Goal: Transaction & Acquisition: Purchase product/service

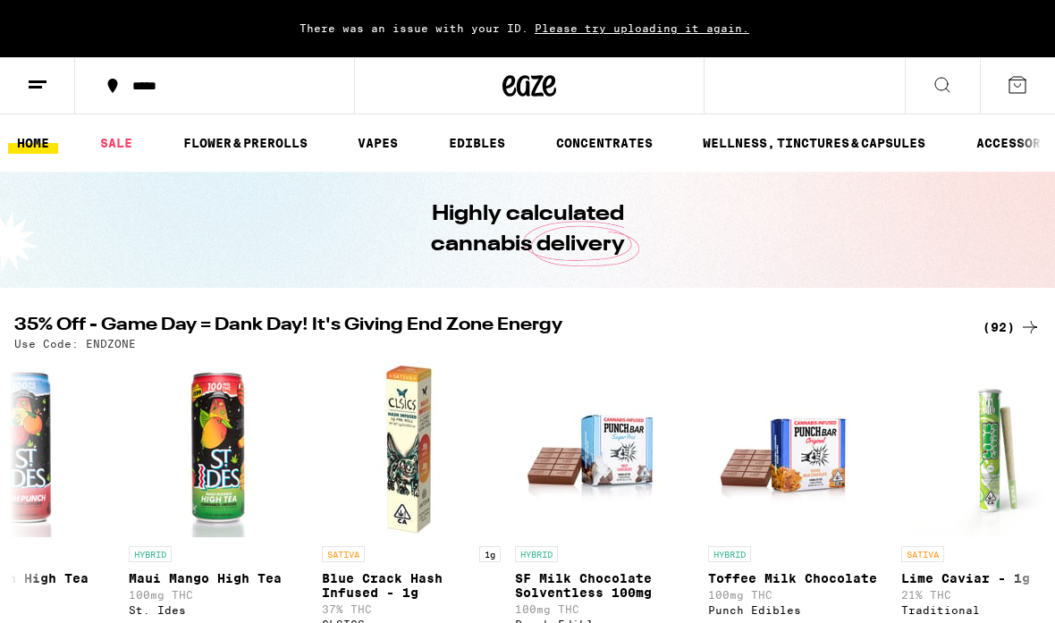
click at [256, 132] on link "FLOWER & PREROLLS" at bounding box center [245, 142] width 142 height 21
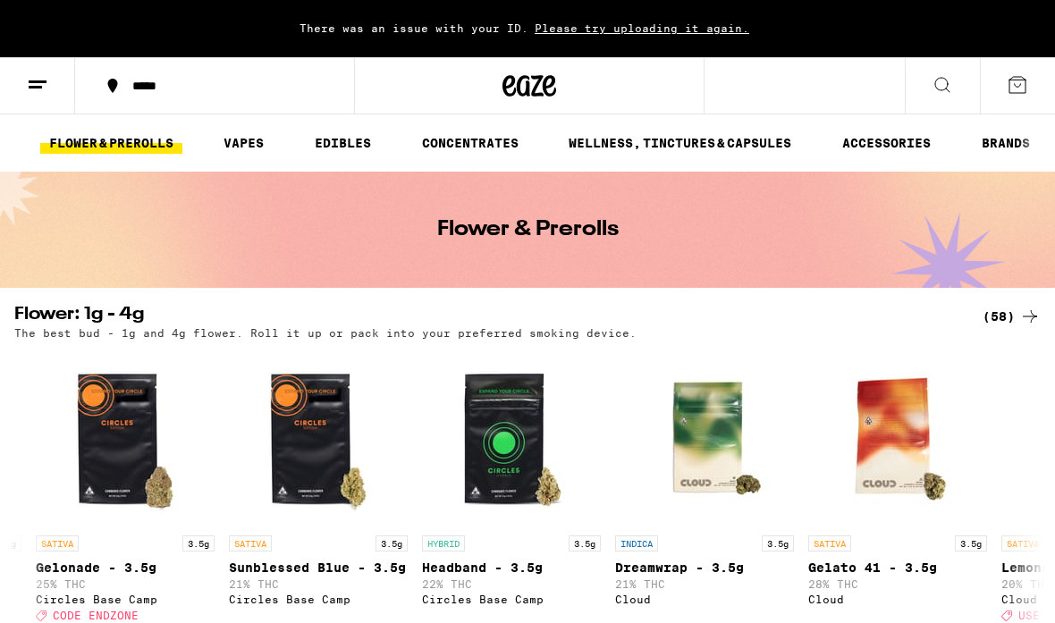
scroll to position [0, 138]
click at [892, 141] on link "ACCESSORIES" at bounding box center [886, 142] width 106 height 21
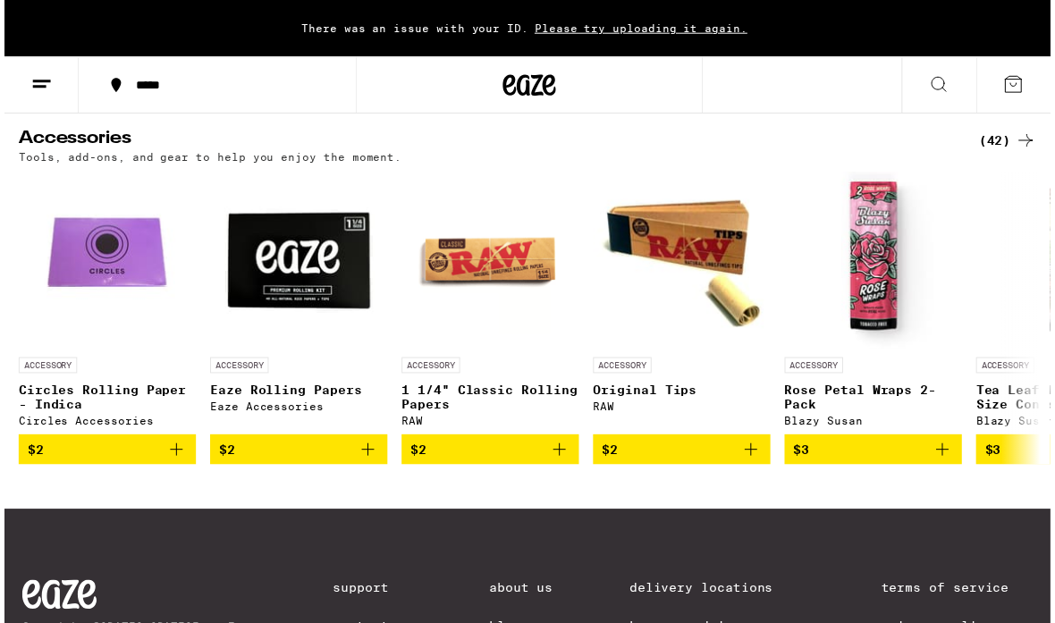
scroll to position [181, 0]
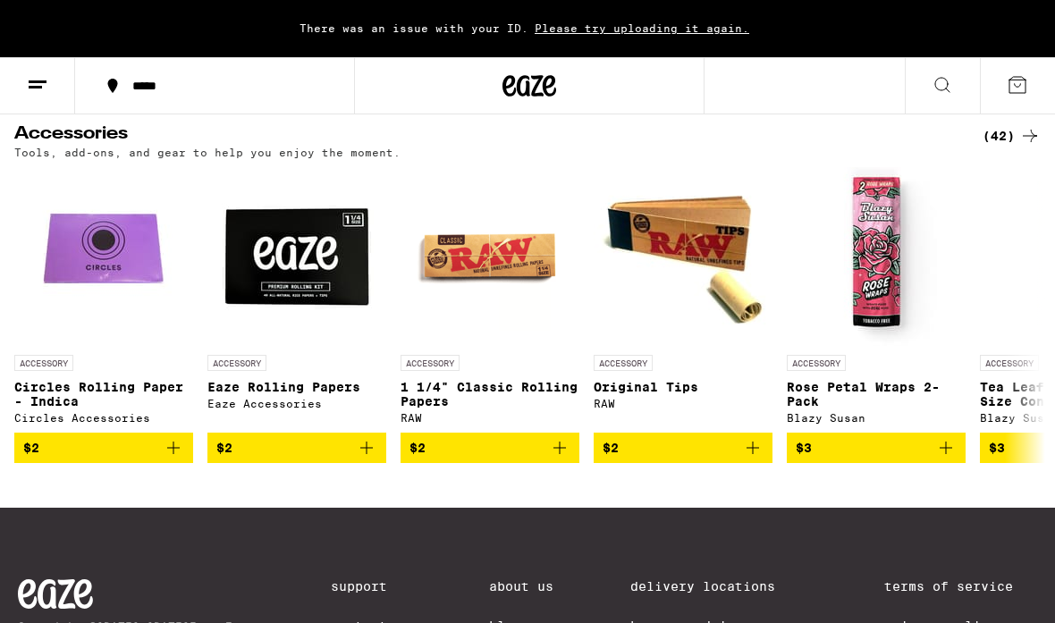
click at [1008, 130] on div "(42)" at bounding box center [1011, 135] width 58 height 21
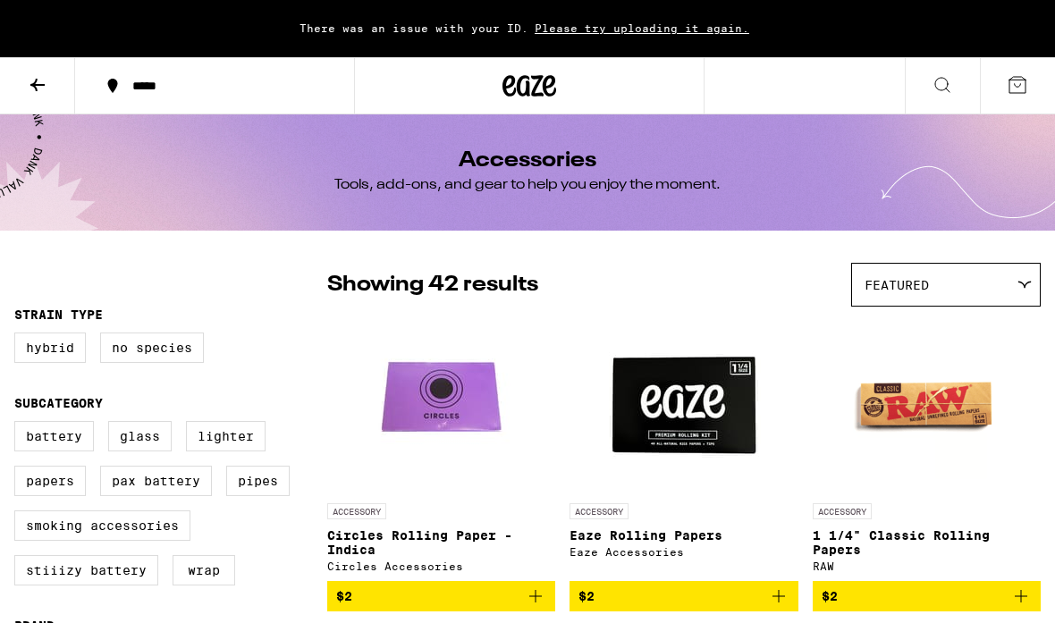
click at [957, 284] on div "Featured" at bounding box center [946, 285] width 188 height 42
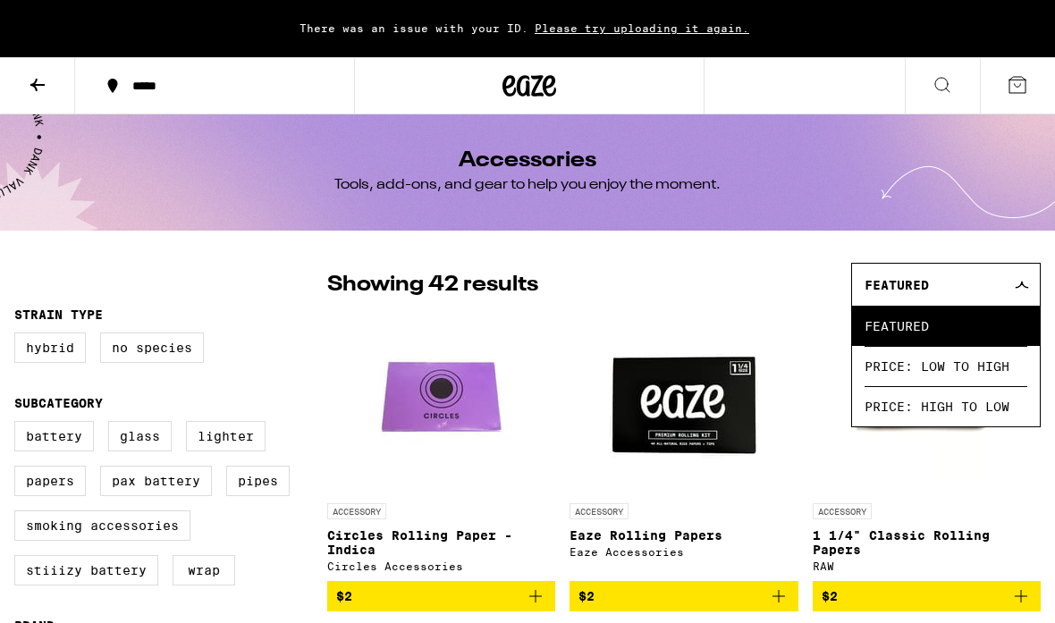
click at [990, 371] on span "Price: Low to High" at bounding box center [945, 366] width 163 height 40
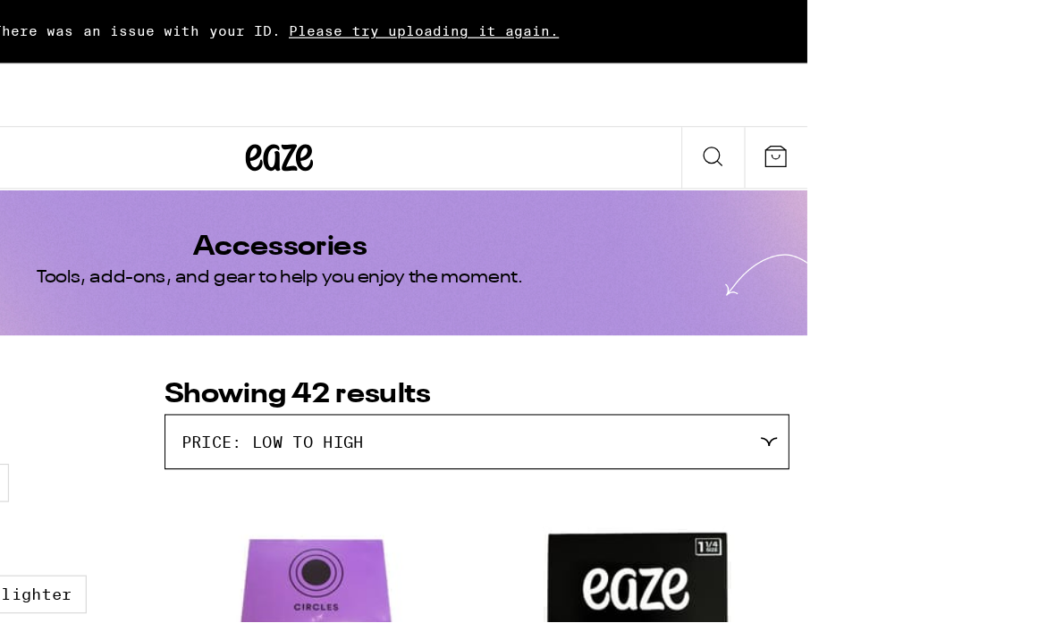
click at [752, 114] on icon at bounding box center [762, 124] width 21 height 21
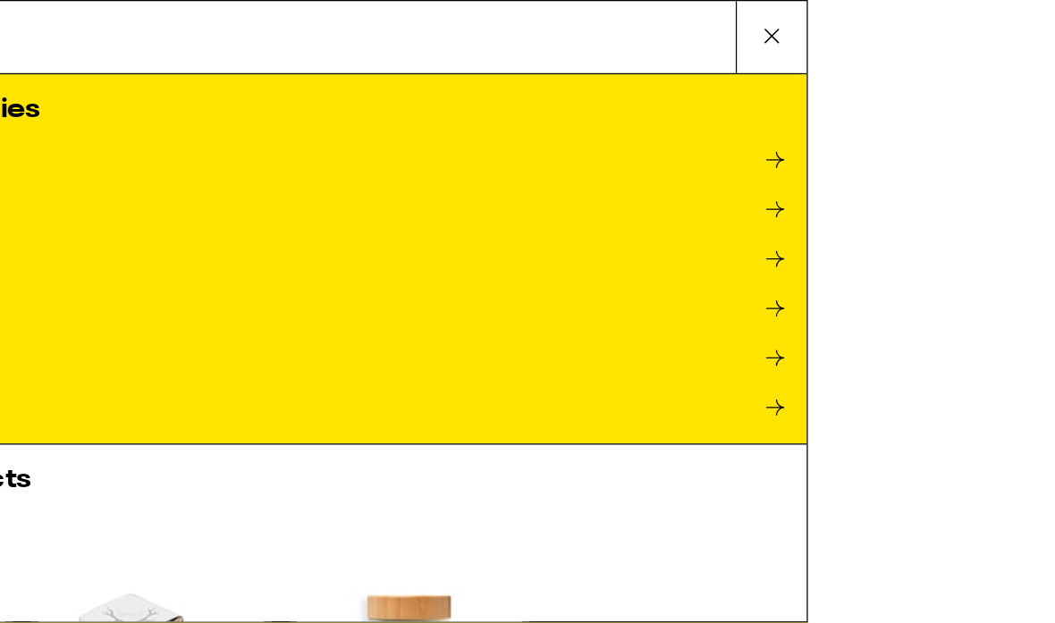
type input "N"
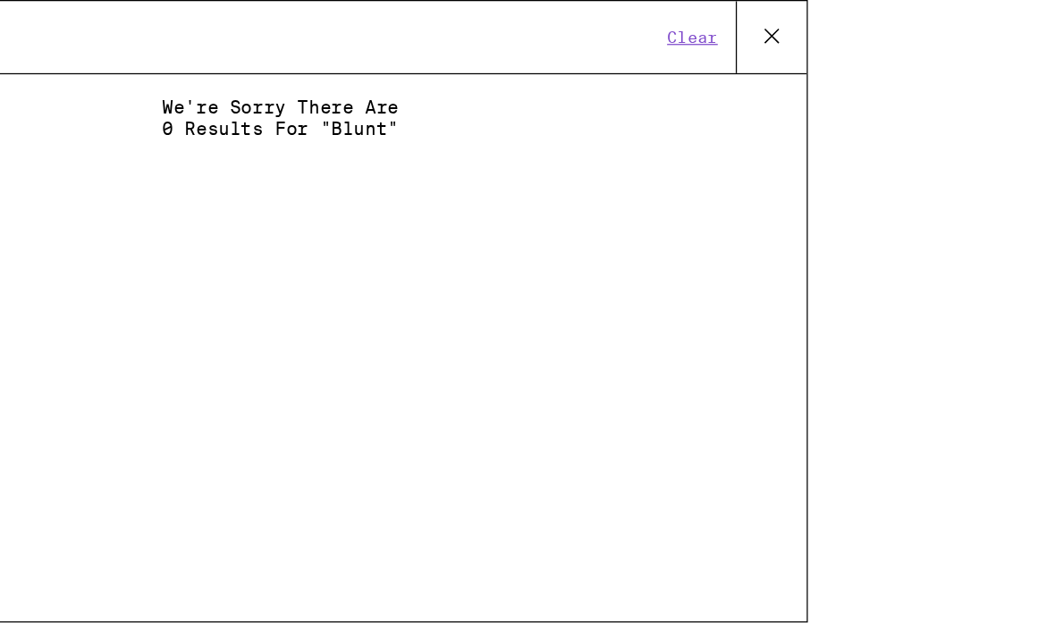
type input "Blunt"
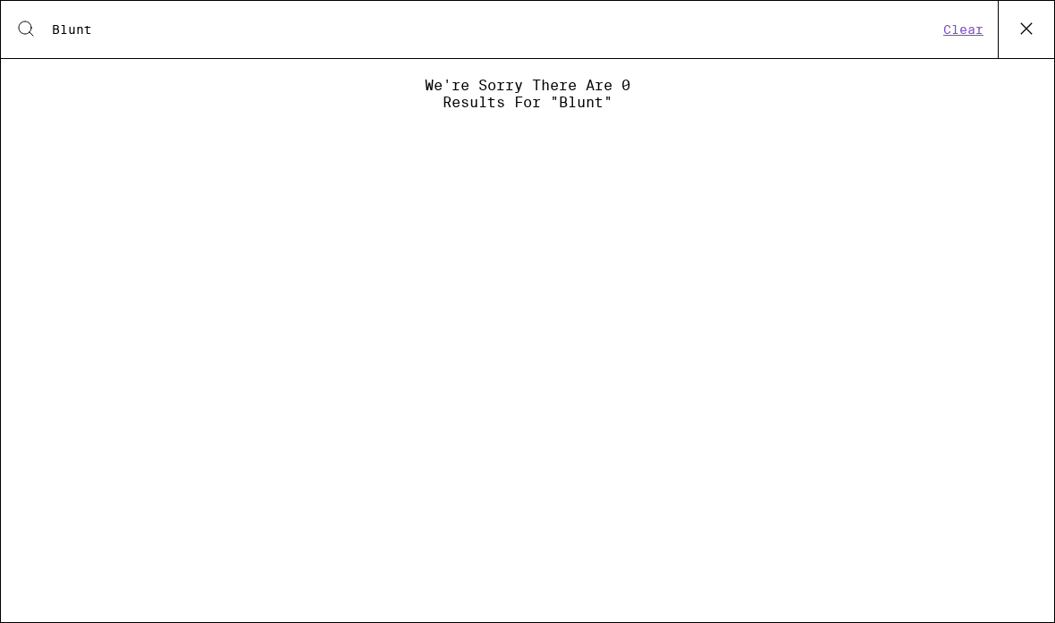
click at [948, 31] on button "Clear" at bounding box center [963, 29] width 51 height 16
